Goal: Task Accomplishment & Management: Manage account settings

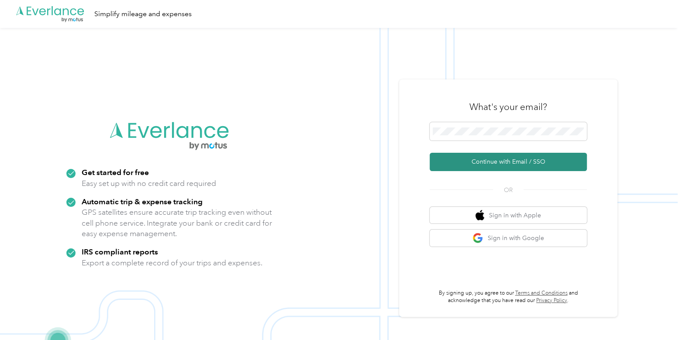
click at [467, 167] on button "Continue with Email / SSO" at bounding box center [508, 162] width 157 height 18
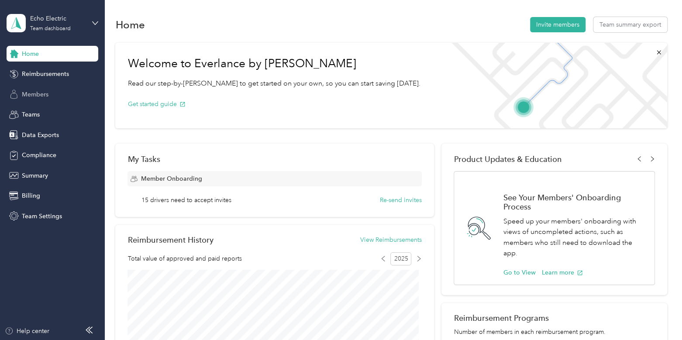
click at [50, 99] on div "Members" at bounding box center [53, 94] width 92 height 16
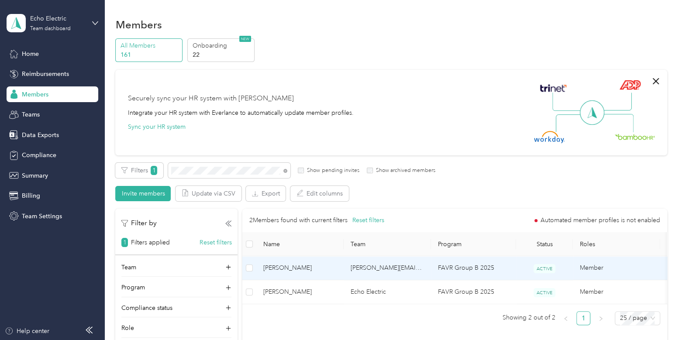
click at [334, 262] on td "[PERSON_NAME]" at bounding box center [299, 268] width 87 height 24
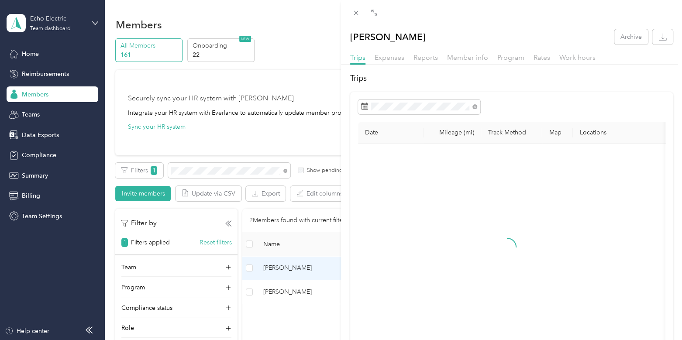
click at [425, 66] on div at bounding box center [511, 67] width 341 height 5
click at [422, 54] on span "Reports" at bounding box center [426, 57] width 24 height 8
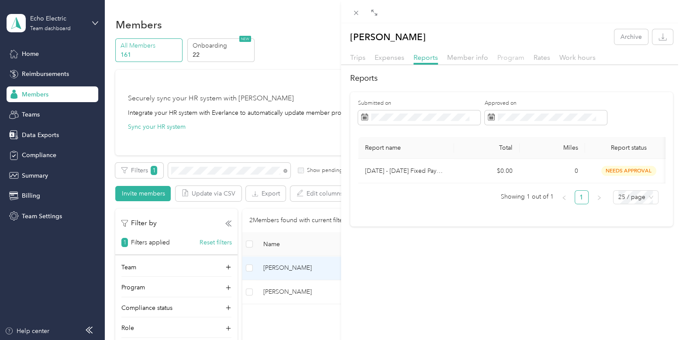
click at [507, 61] on span "Program" at bounding box center [510, 57] width 27 height 8
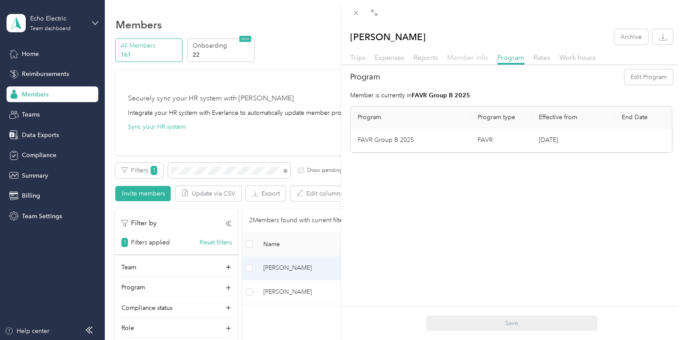
click at [471, 59] on span "Member info" at bounding box center [467, 57] width 41 height 8
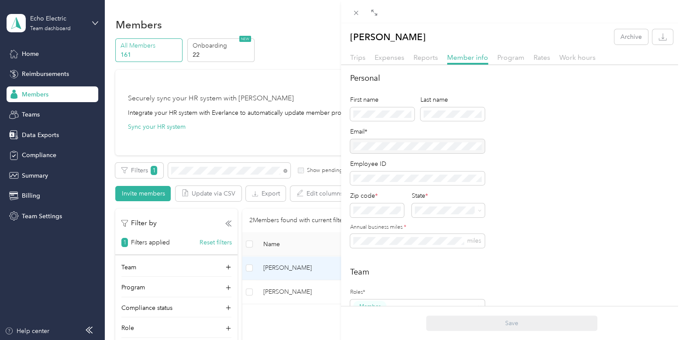
click at [459, 149] on div at bounding box center [417, 146] width 135 height 14
click at [42, 72] on div "[PERSON_NAME] Archive Trips Expenses Reports Member info Program Rates Work hou…" at bounding box center [341, 170] width 682 height 340
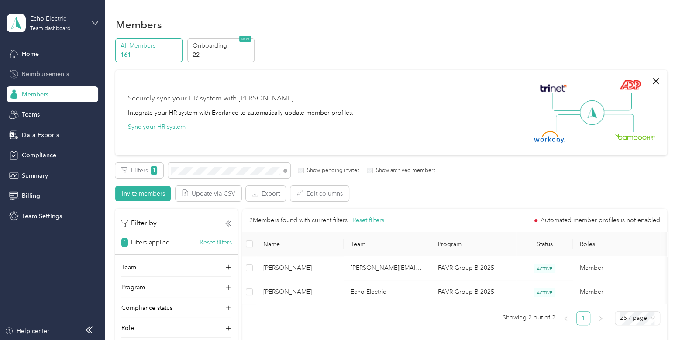
click at [49, 73] on span "Reimbursements" at bounding box center [45, 73] width 47 height 9
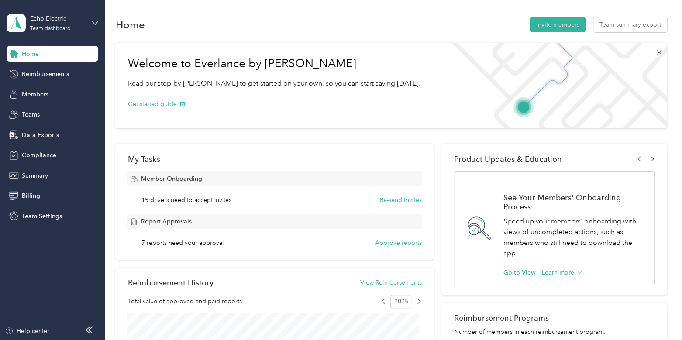
click at [80, 8] on div "Echo Electric Team dashboard" at bounding box center [53, 23] width 92 height 31
click at [47, 104] on div "Log out" at bounding box center [99, 111] width 172 height 15
